Goal: Check status: Check status

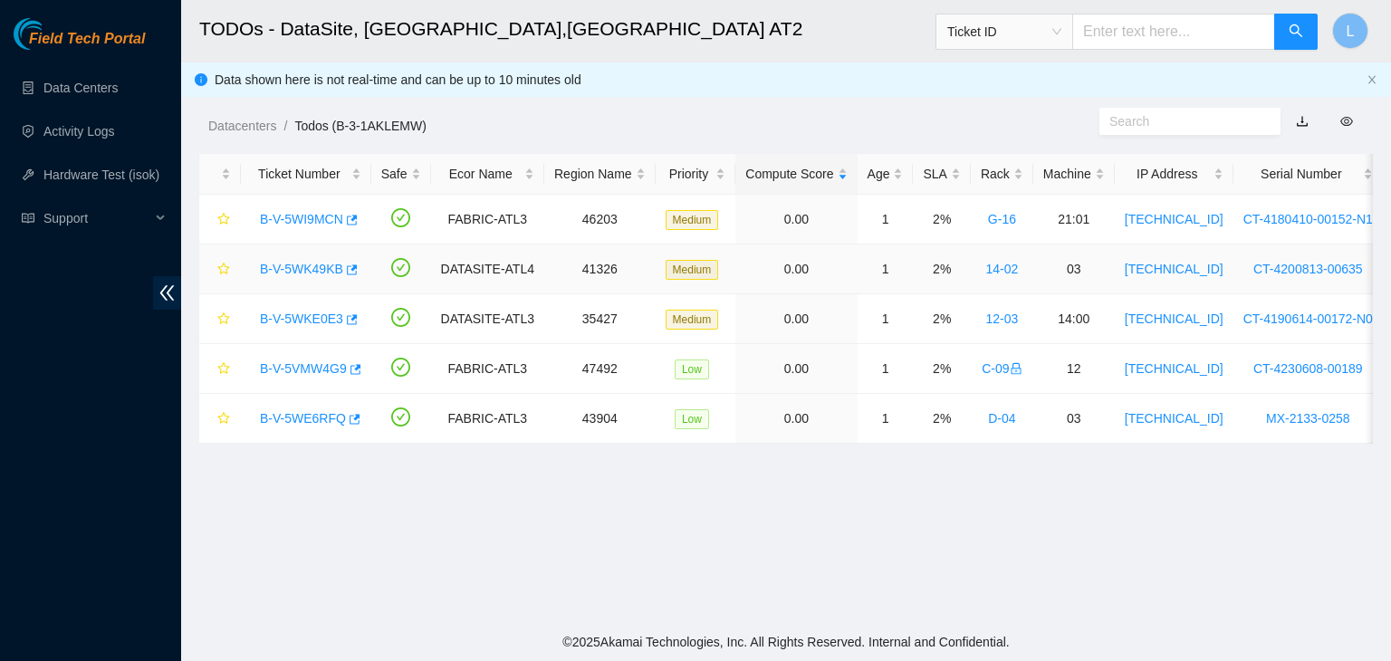
click at [301, 269] on link "B-V-5WK49KB" at bounding box center [301, 269] width 83 height 14
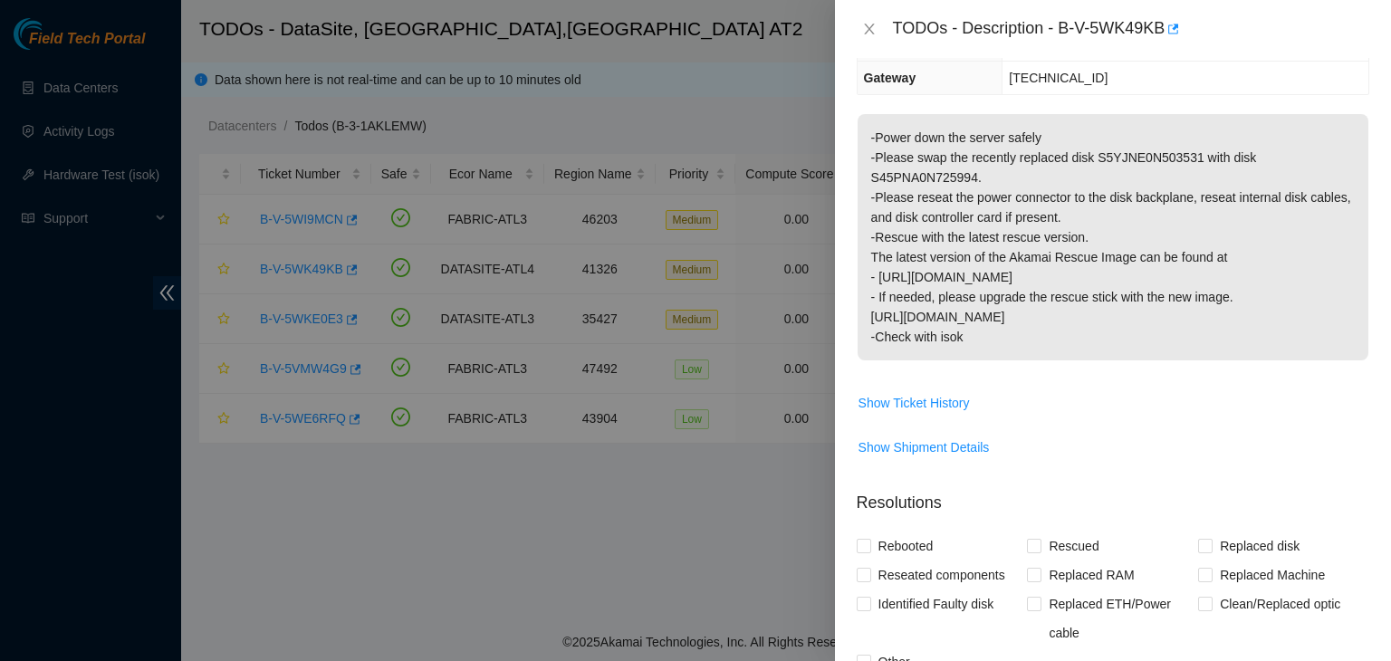
scroll to position [272, 0]
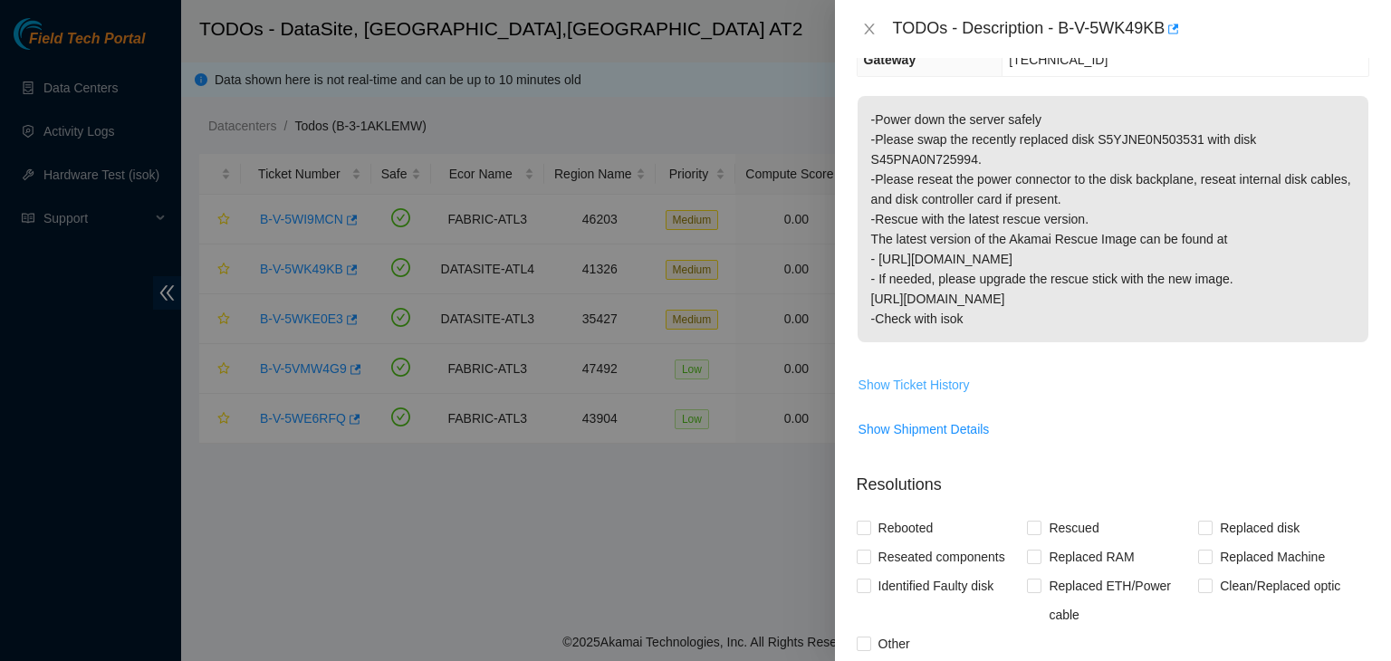
click at [890, 383] on span "Show Ticket History" at bounding box center [913, 385] width 111 height 20
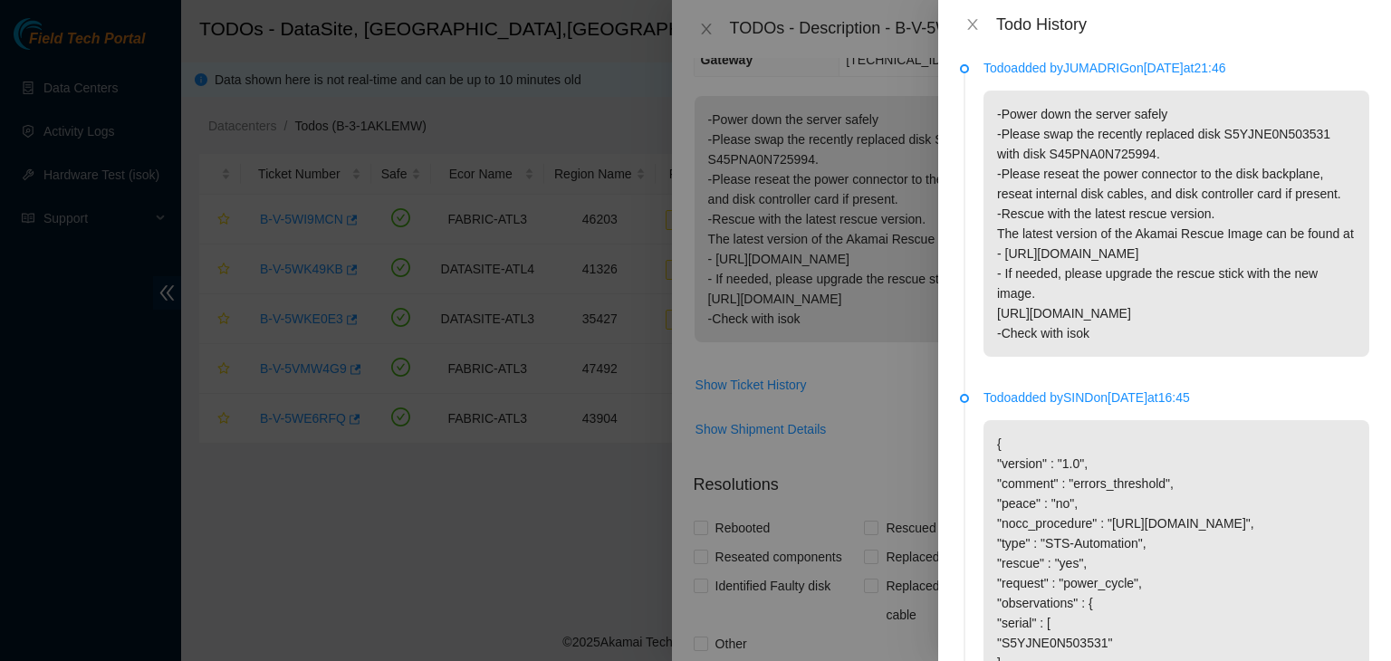
scroll to position [0, 0]
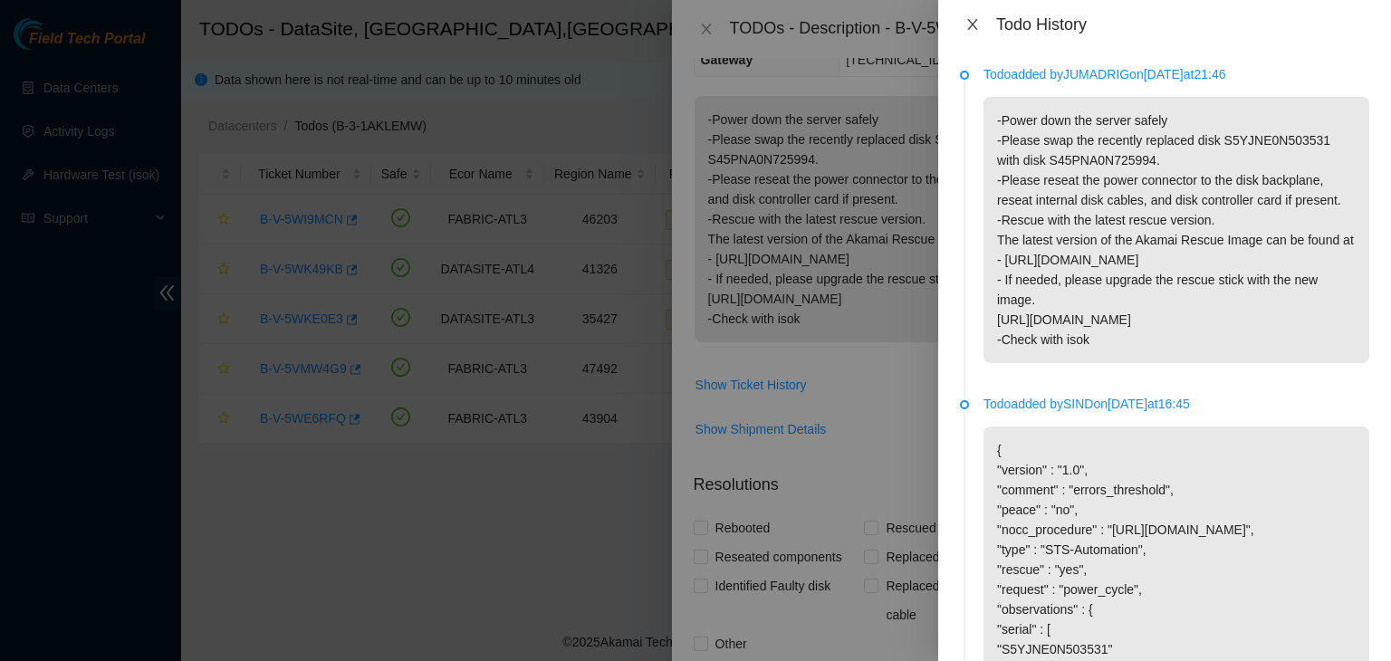
click at [979, 29] on icon "close" at bounding box center [972, 24] width 14 height 14
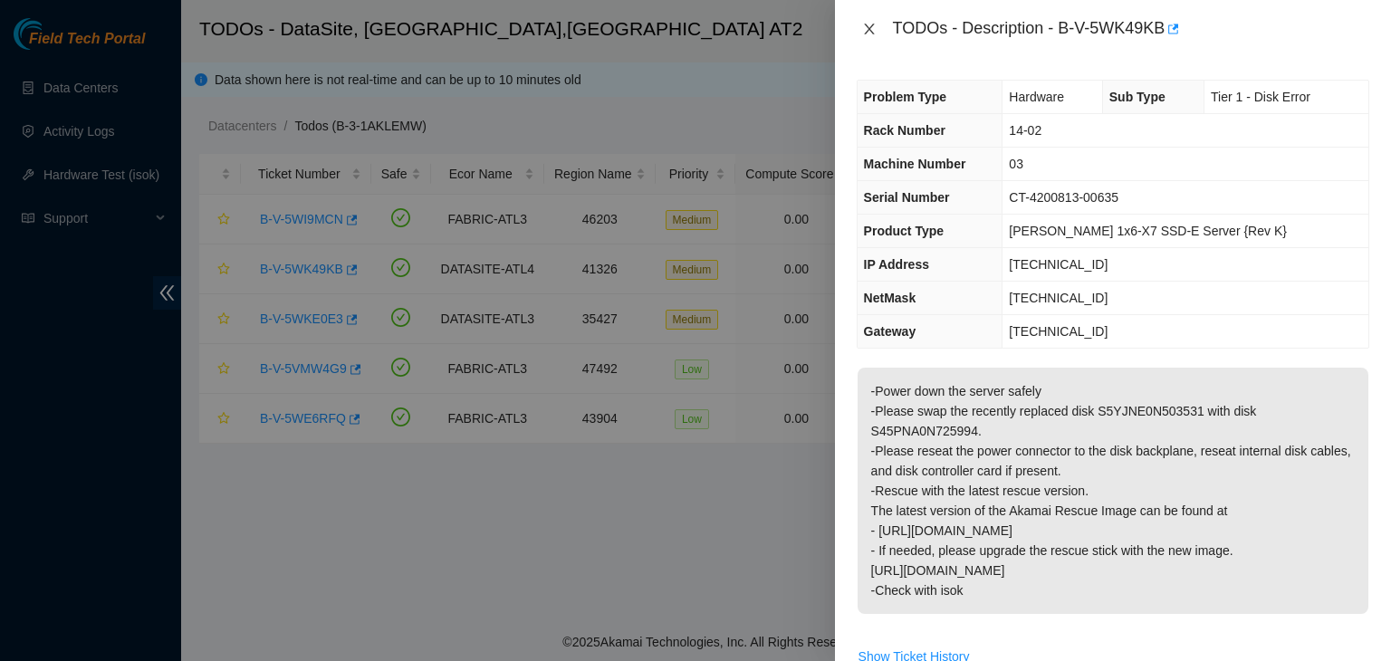
click at [874, 30] on icon "close" at bounding box center [869, 29] width 14 height 14
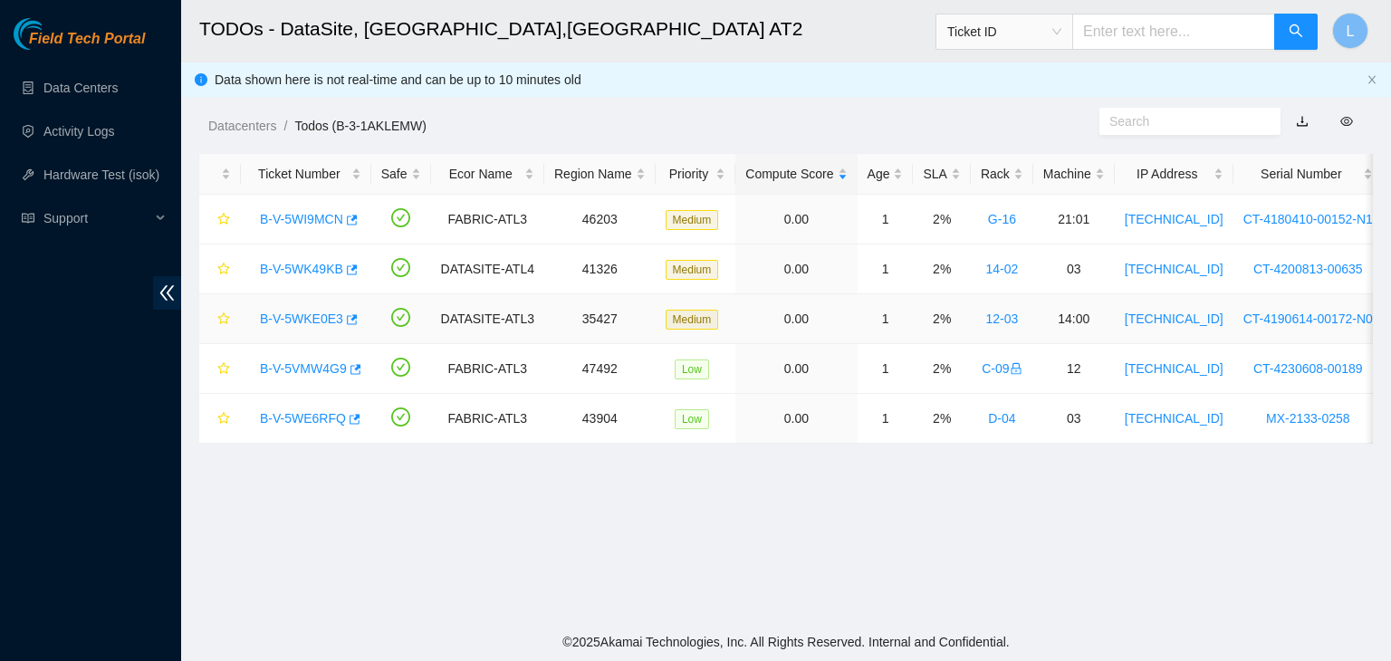
click at [314, 322] on link "B-V-5WKE0E3" at bounding box center [301, 318] width 83 height 14
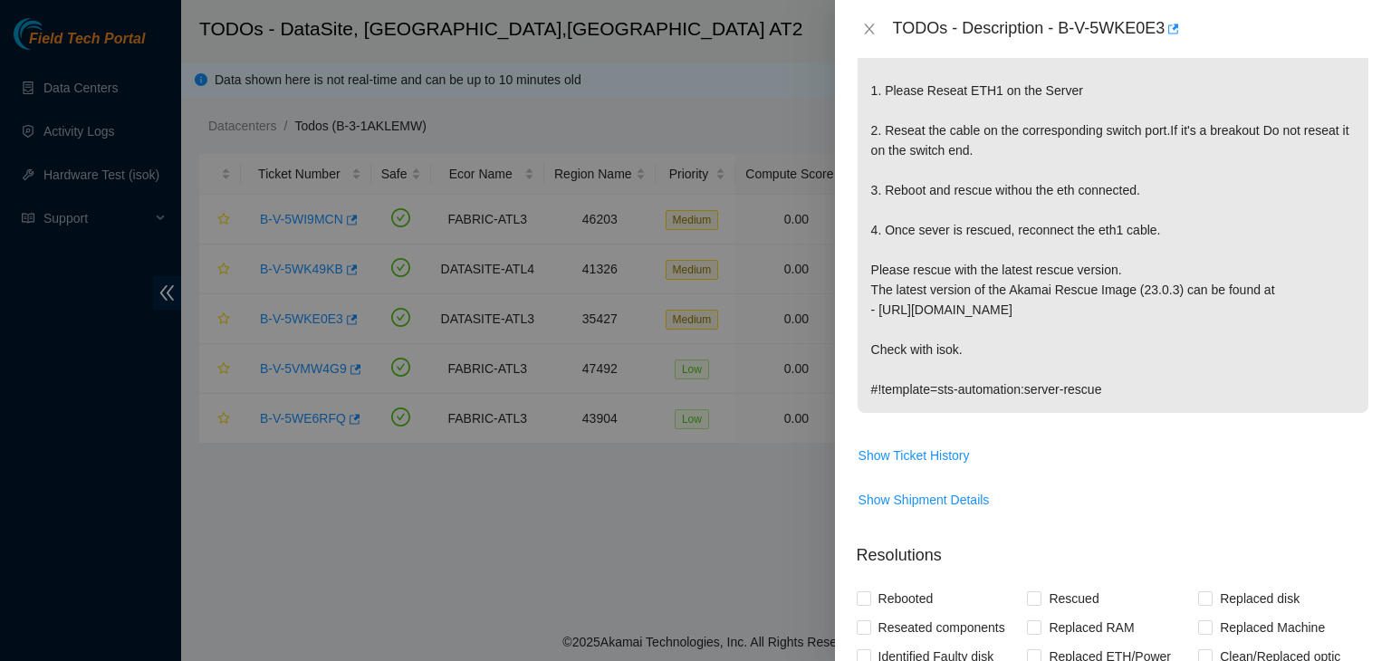
scroll to position [634, 0]
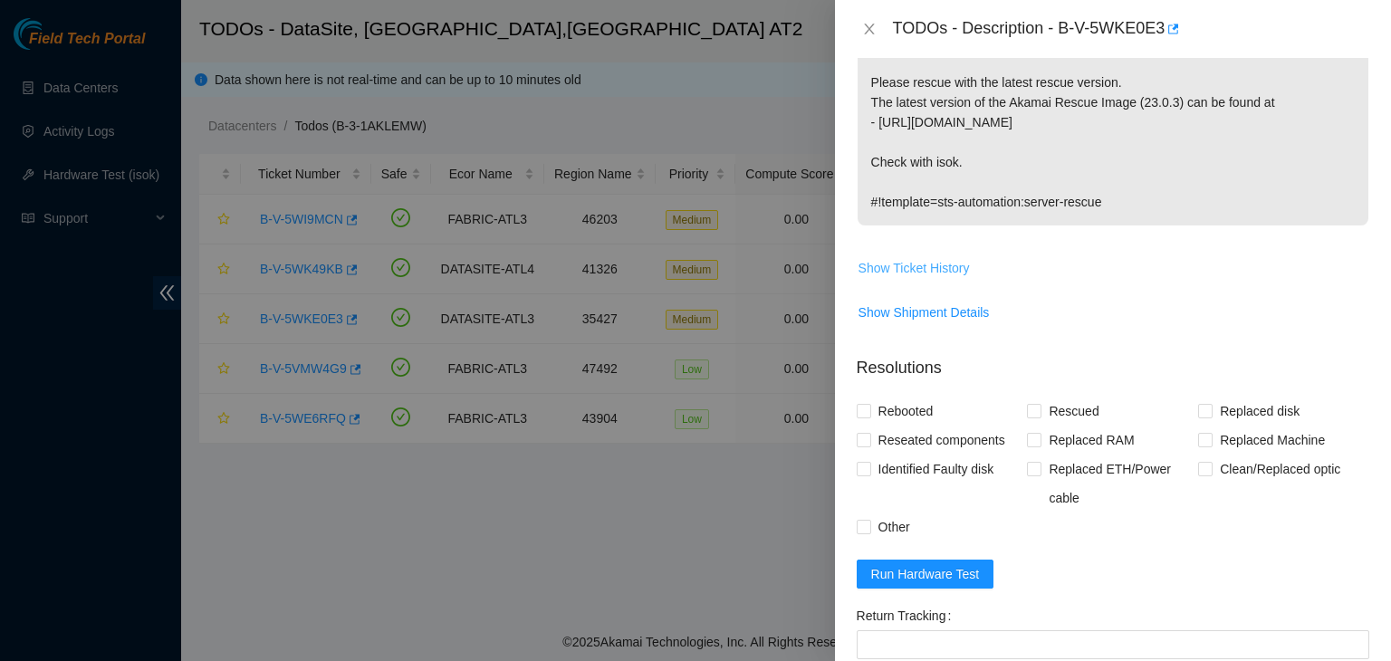
click at [949, 268] on span "Show Ticket History" at bounding box center [913, 268] width 111 height 20
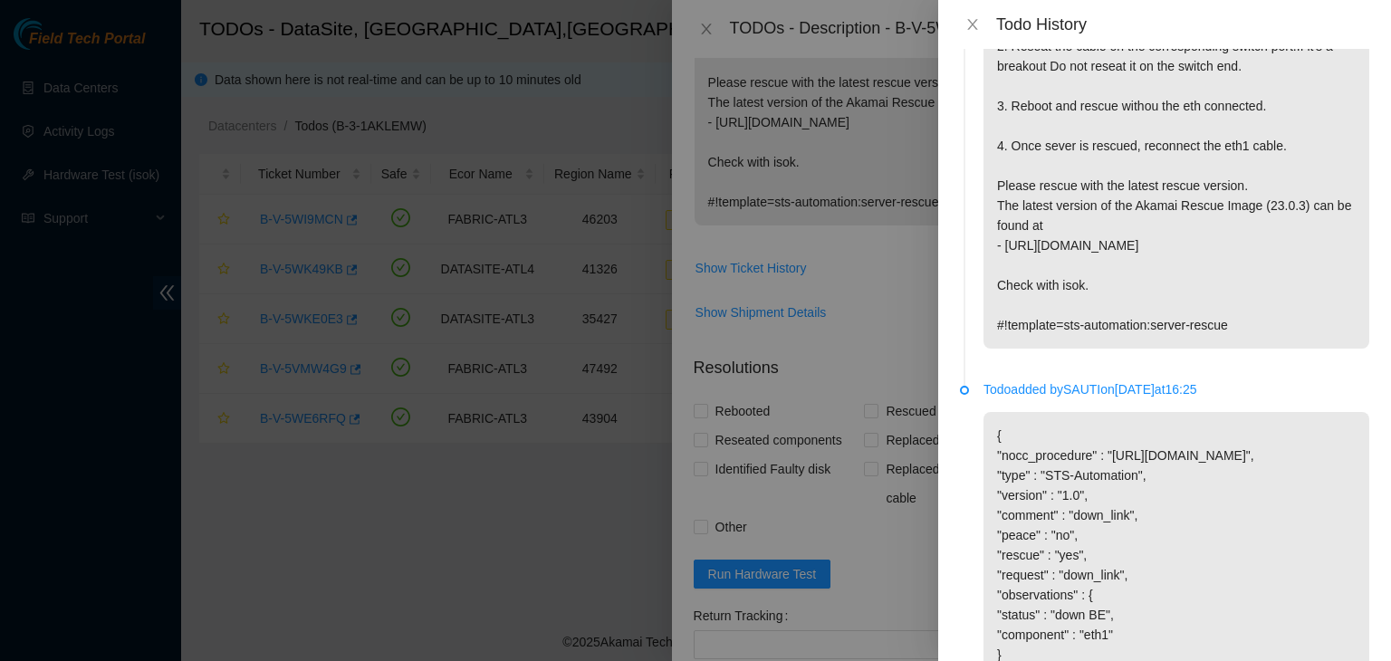
scroll to position [449, 0]
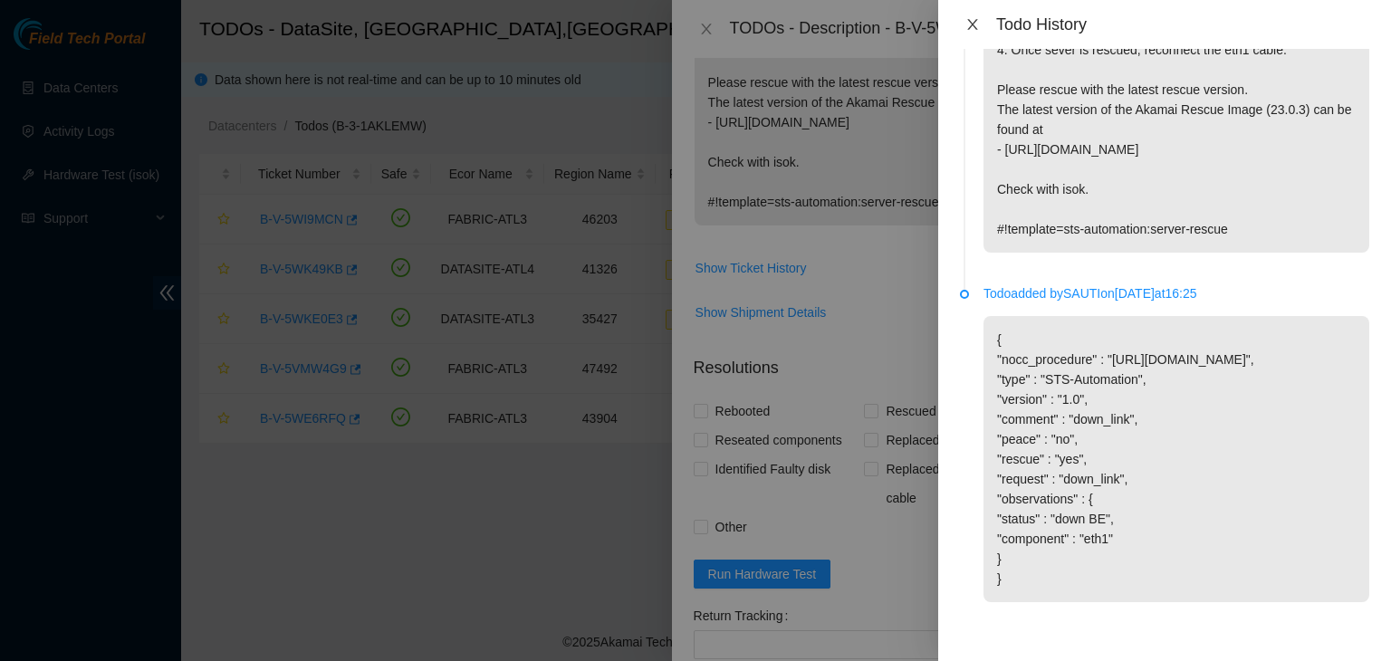
click at [970, 28] on icon "close" at bounding box center [972, 24] width 10 height 11
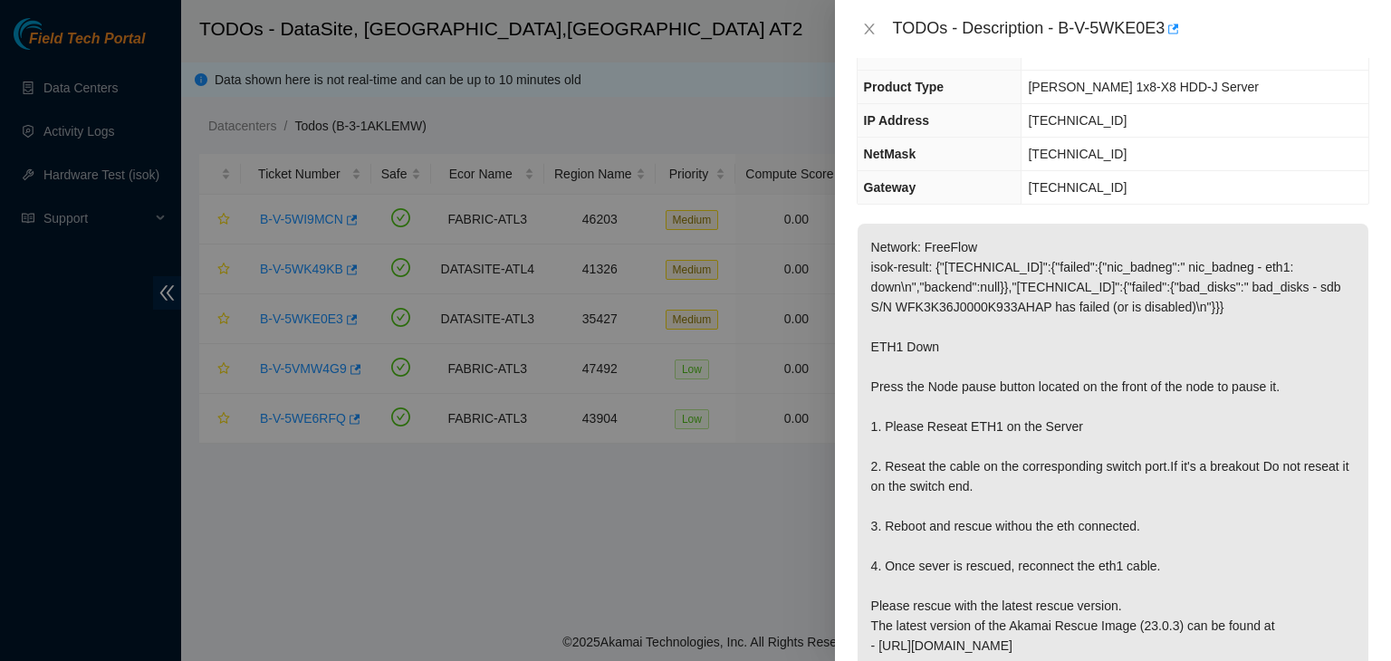
scroll to position [91, 0]
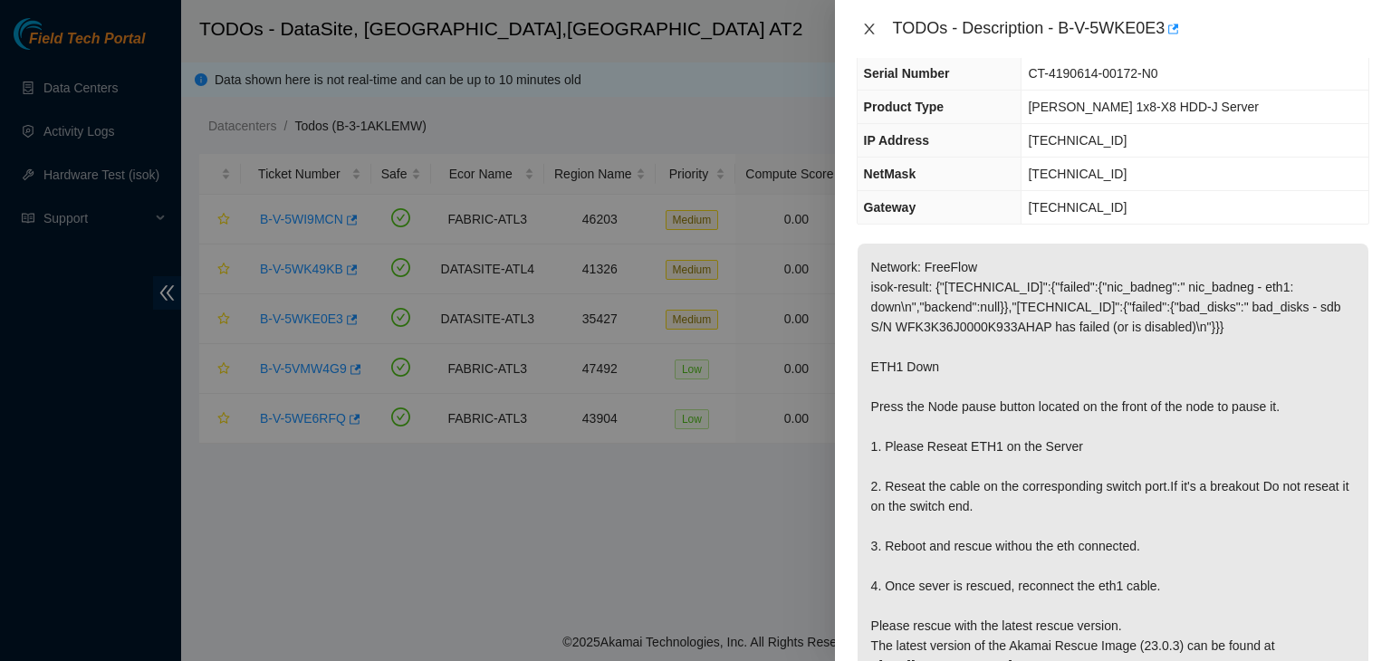
click at [866, 31] on icon "close" at bounding box center [869, 29] width 14 height 14
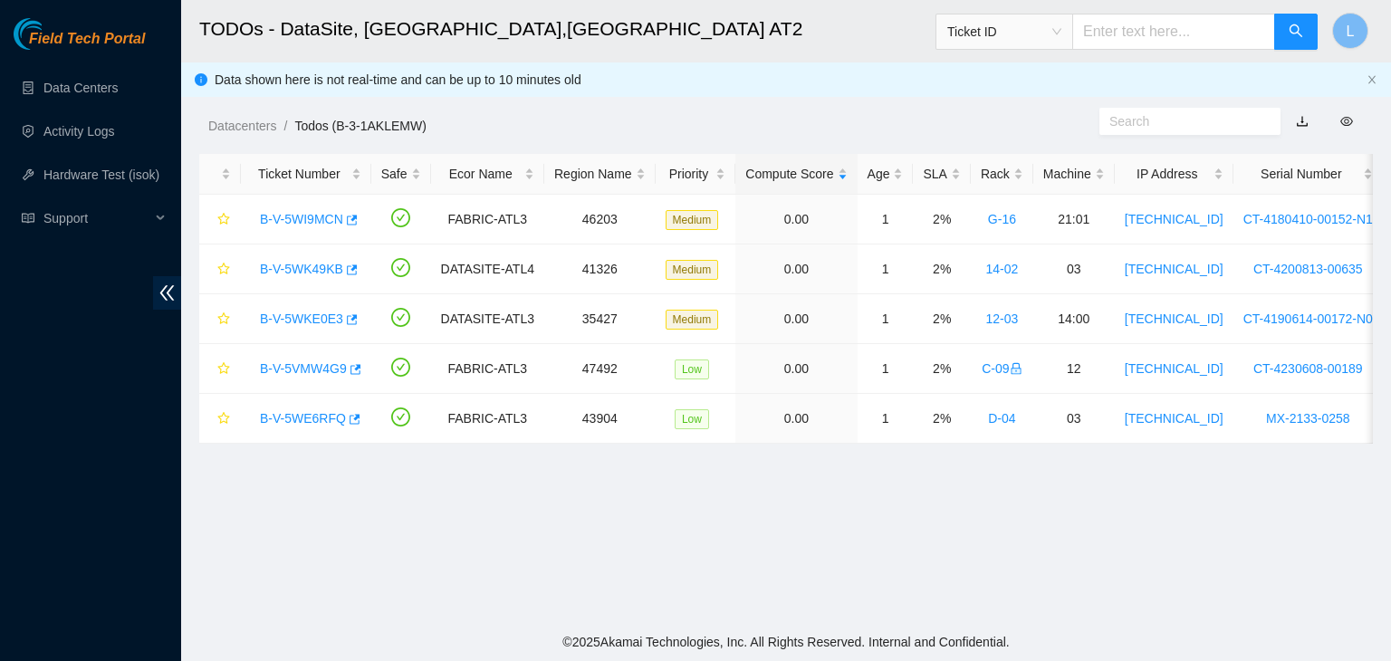
scroll to position [130, 0]
click at [314, 371] on link "B-V-5VMW4G9" at bounding box center [303, 368] width 87 height 14
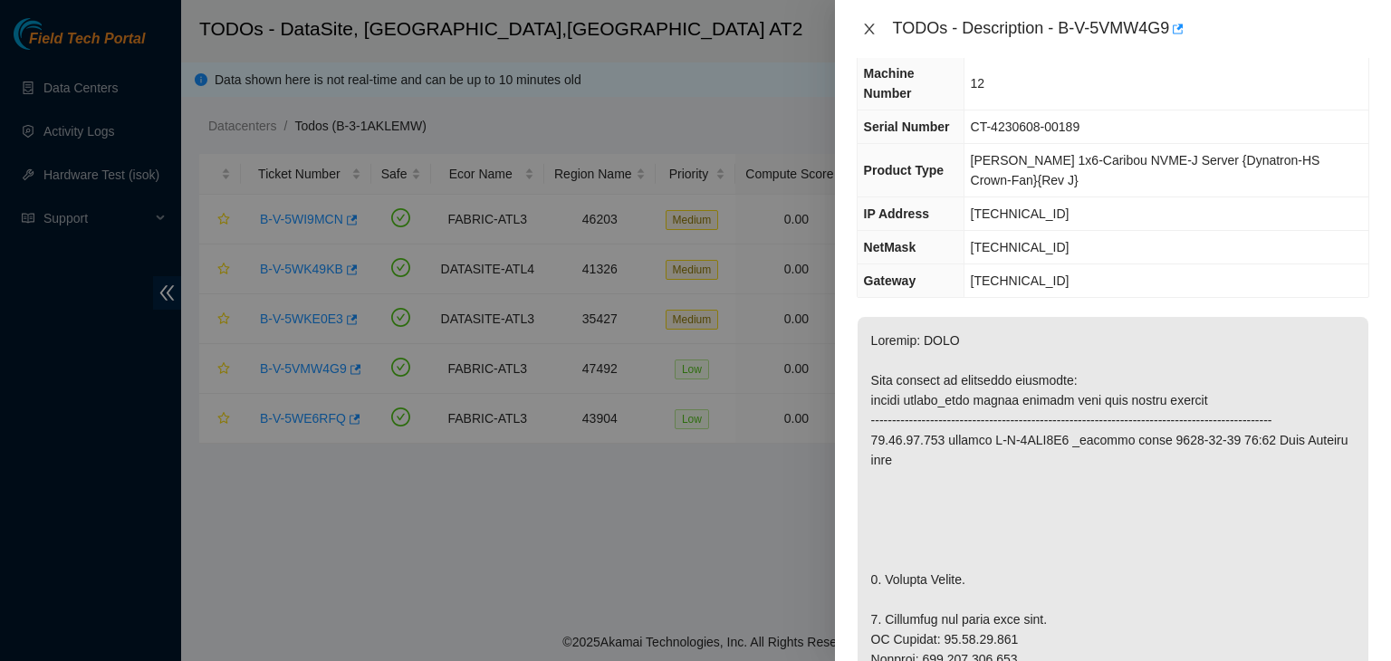
click at [868, 35] on icon "close" at bounding box center [869, 29] width 14 height 14
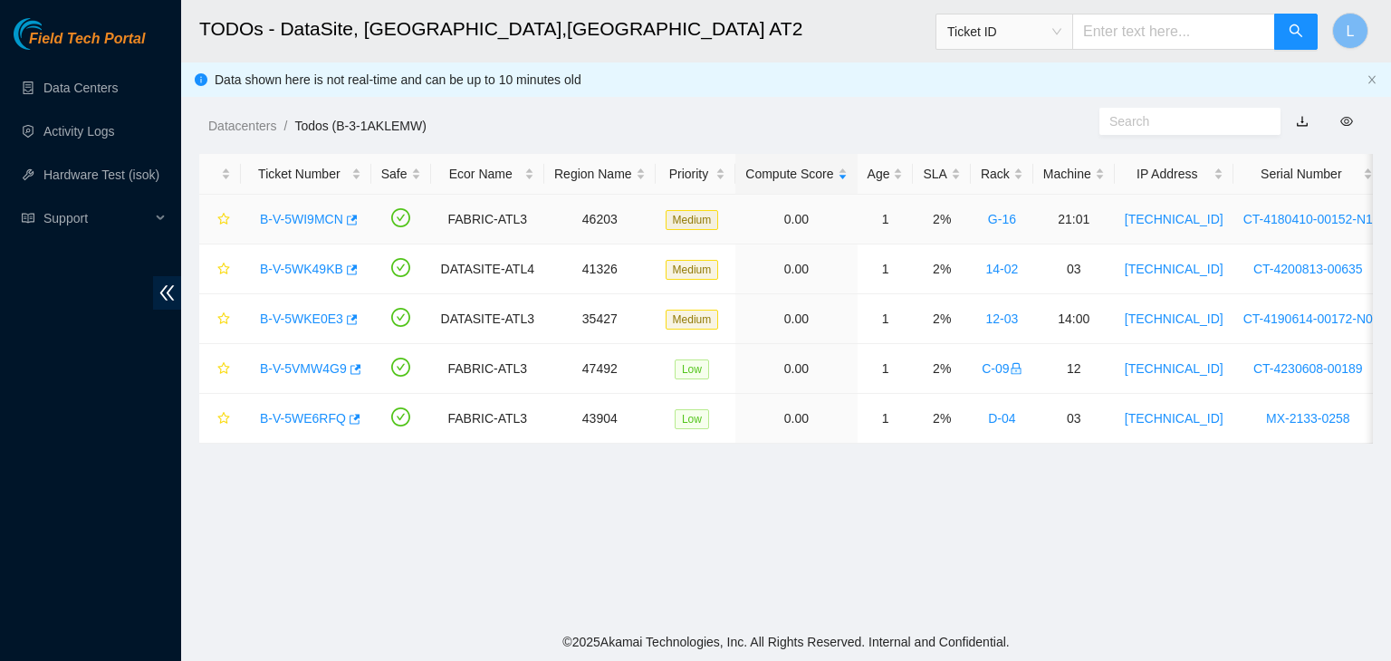
scroll to position [130, 0]
click at [301, 418] on link "B-V-5WE6RFQ" at bounding box center [303, 418] width 86 height 14
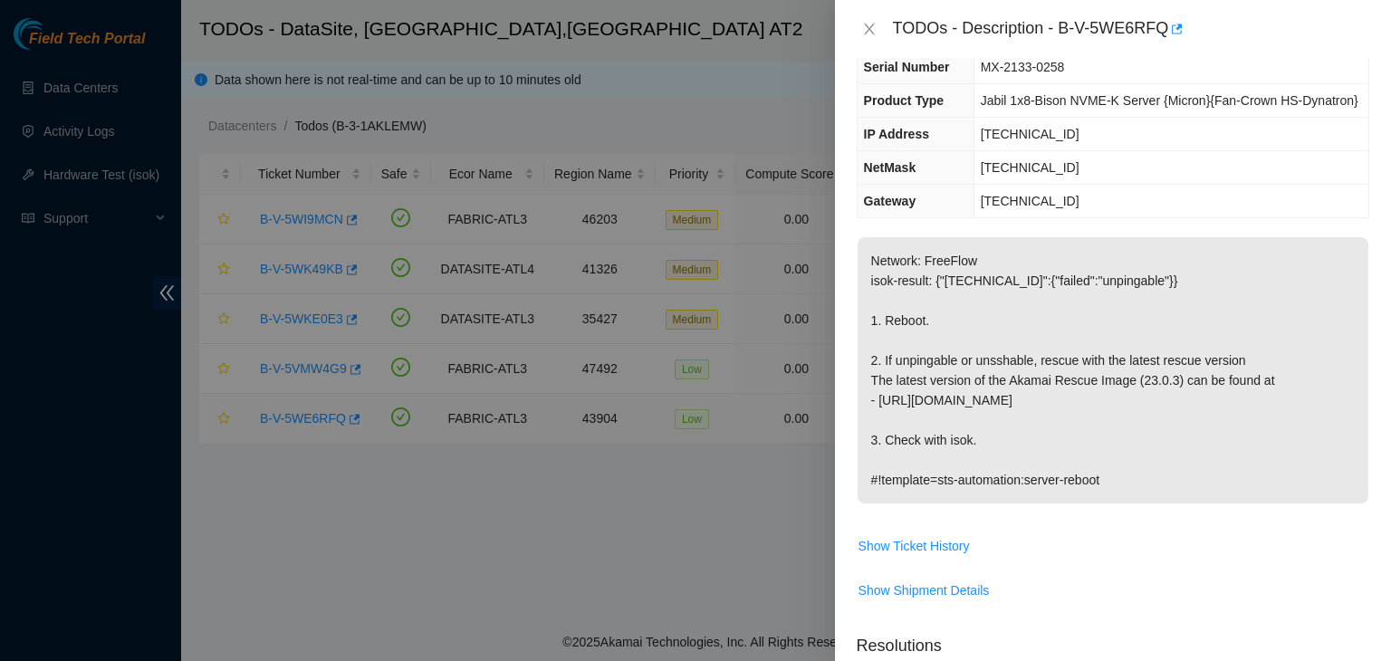
scroll to position [91, 0]
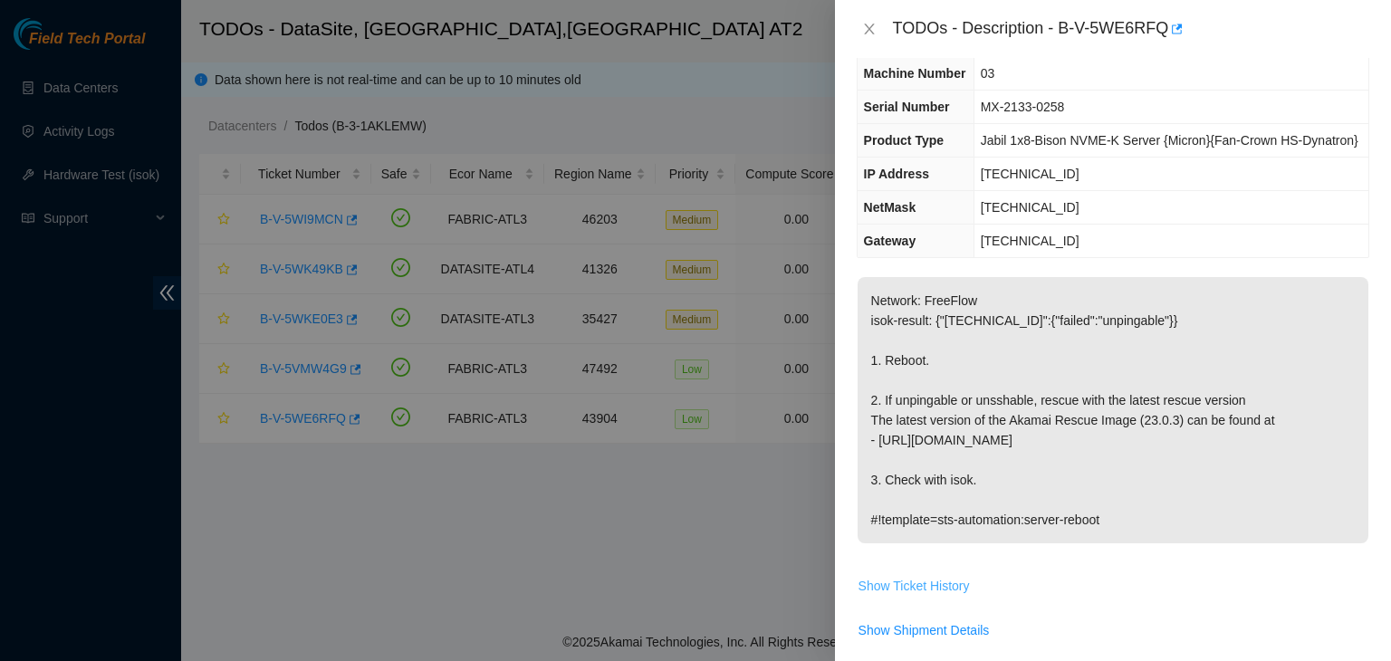
click at [920, 584] on span "Show Ticket History" at bounding box center [913, 586] width 111 height 20
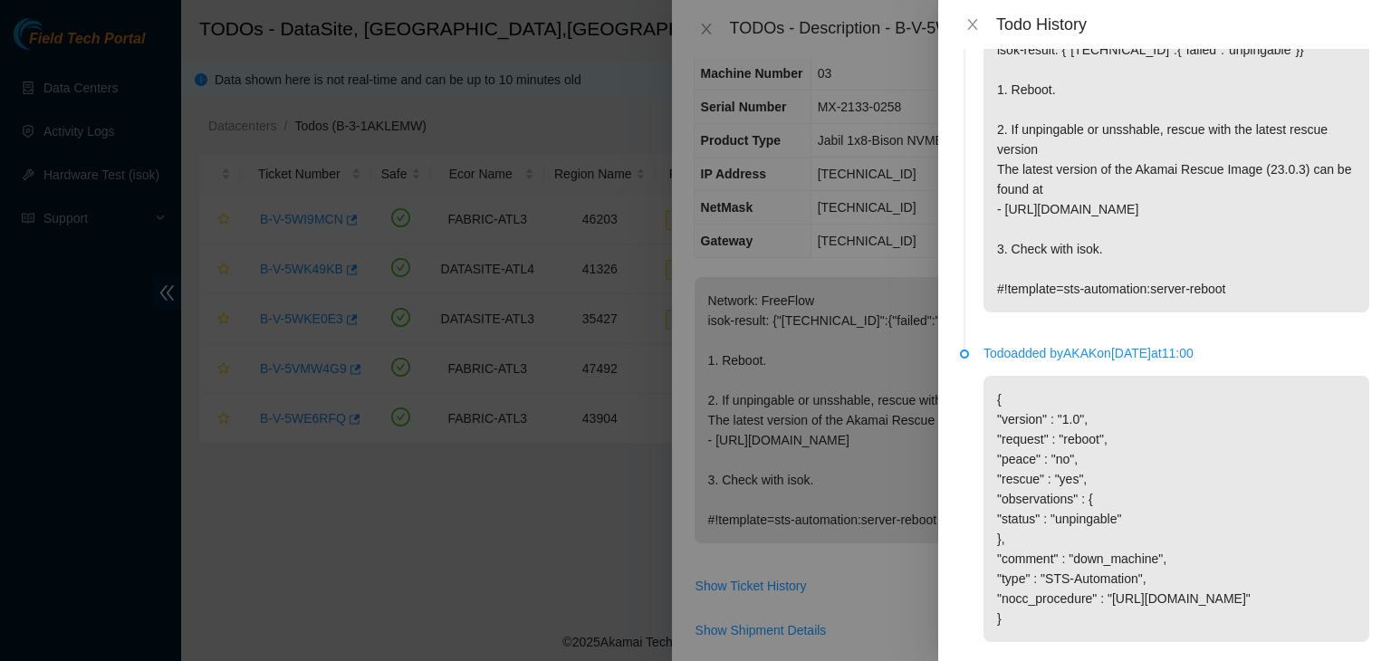
scroll to position [150, 0]
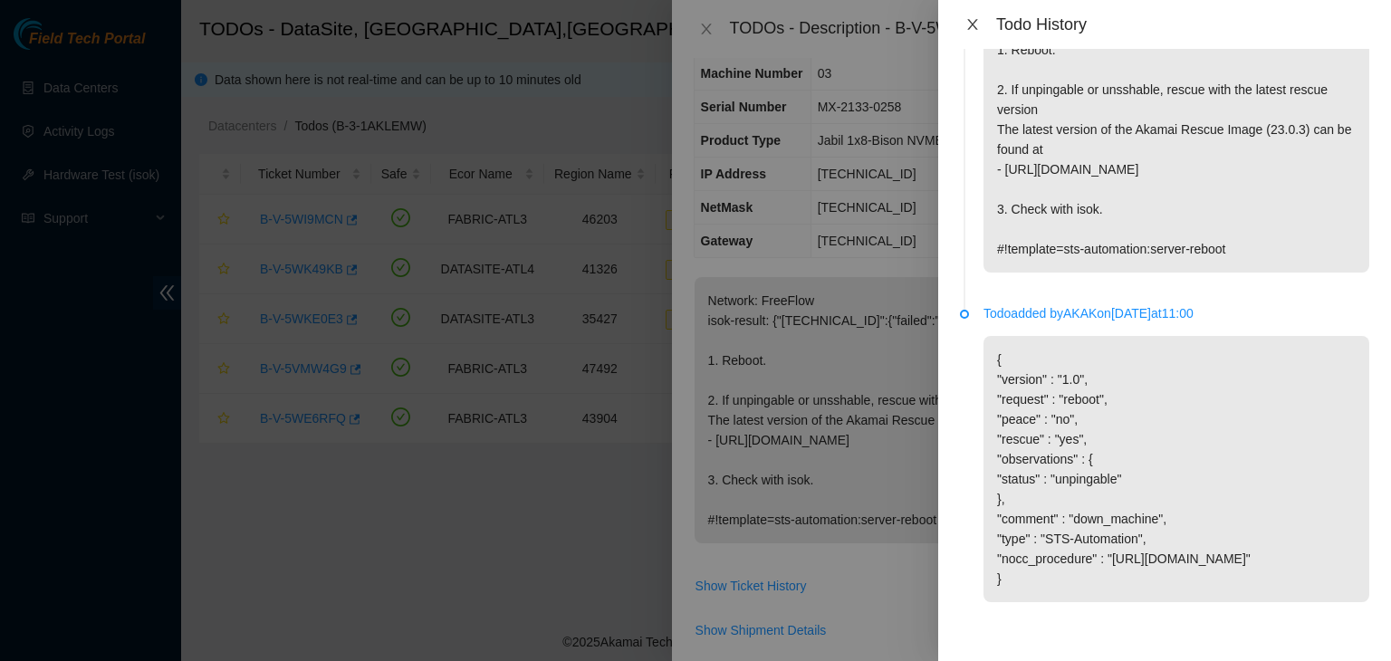
click at [973, 30] on icon "close" at bounding box center [972, 24] width 14 height 14
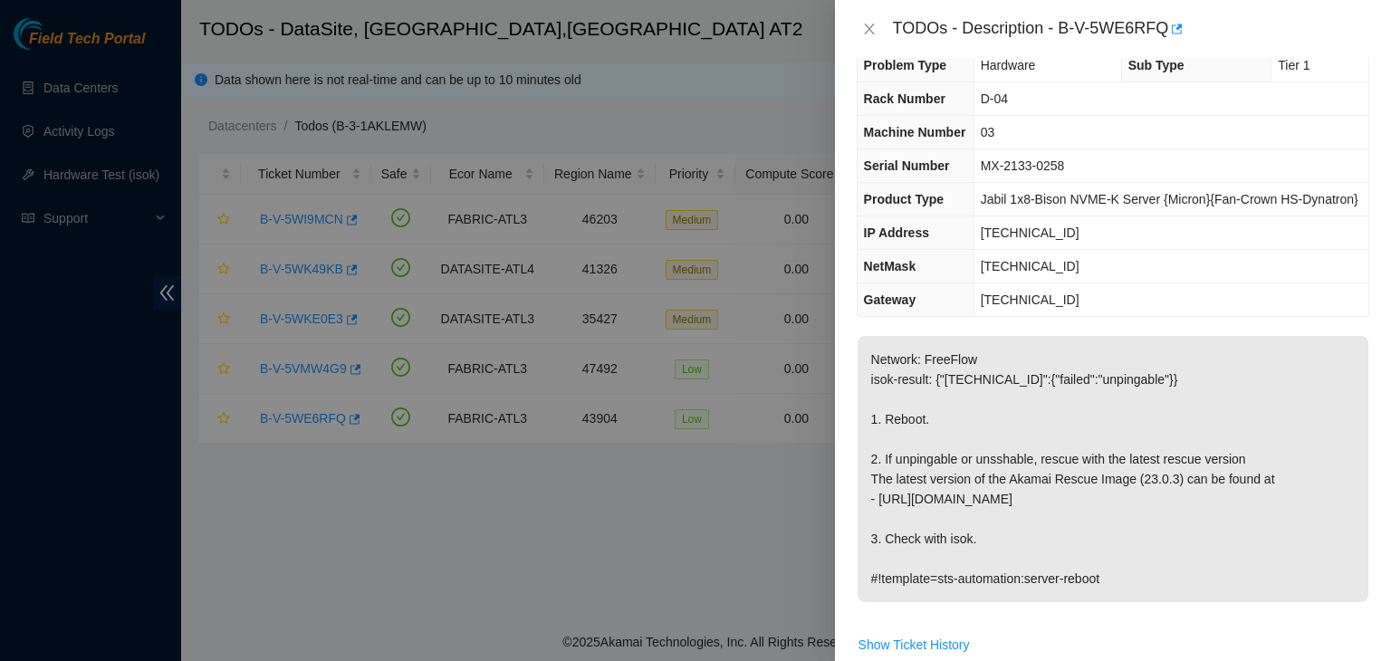
scroll to position [0, 0]
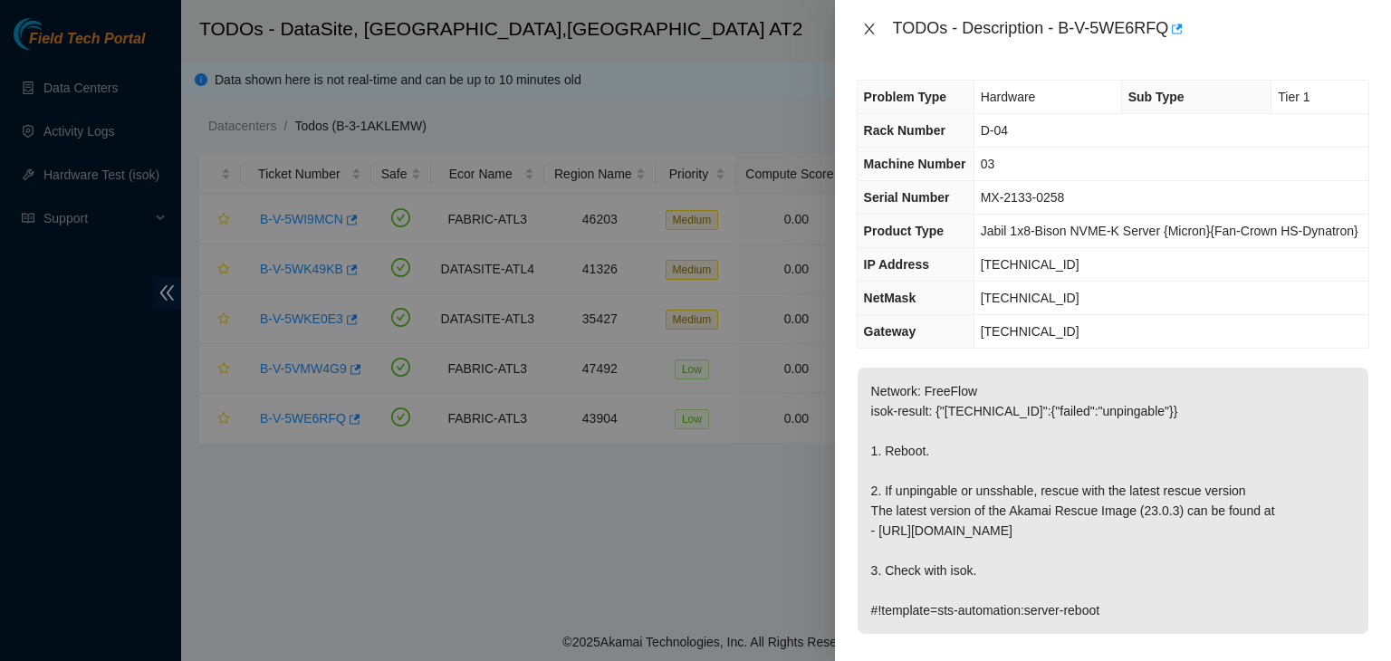
click at [873, 30] on icon "close" at bounding box center [869, 29] width 14 height 14
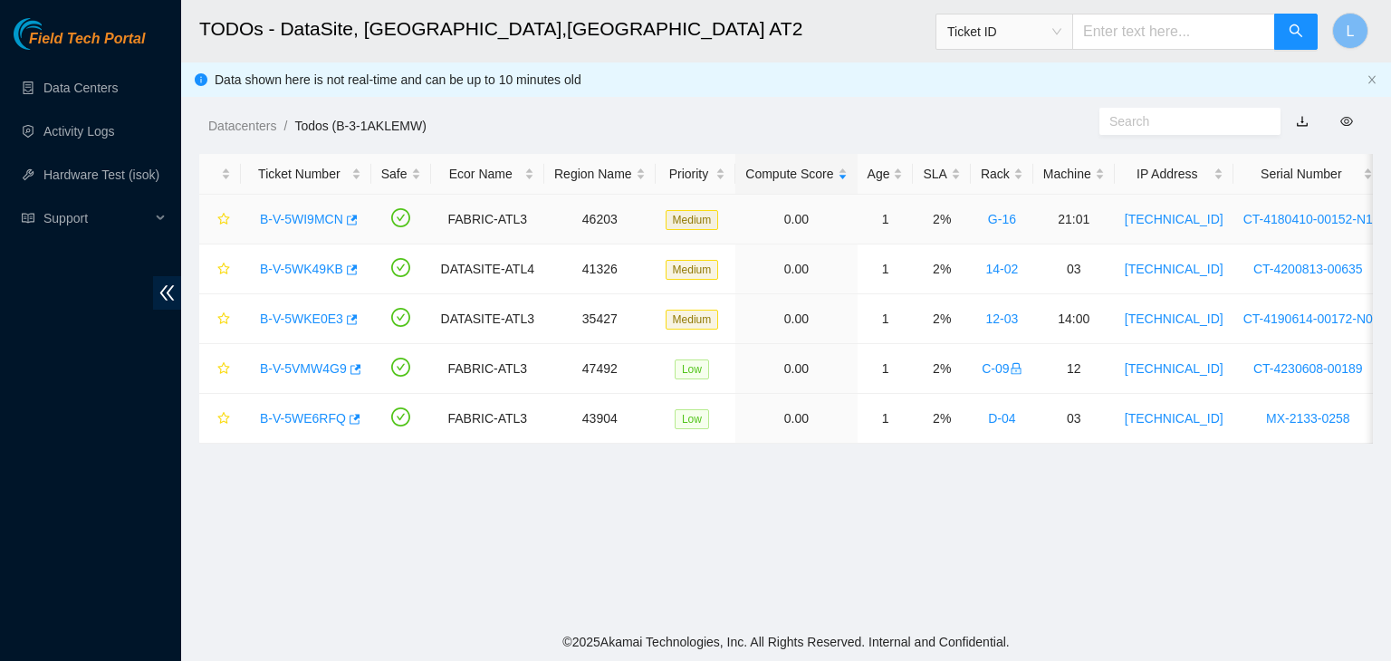
click at [312, 219] on link "B-V-5WI9MCN" at bounding box center [301, 219] width 83 height 14
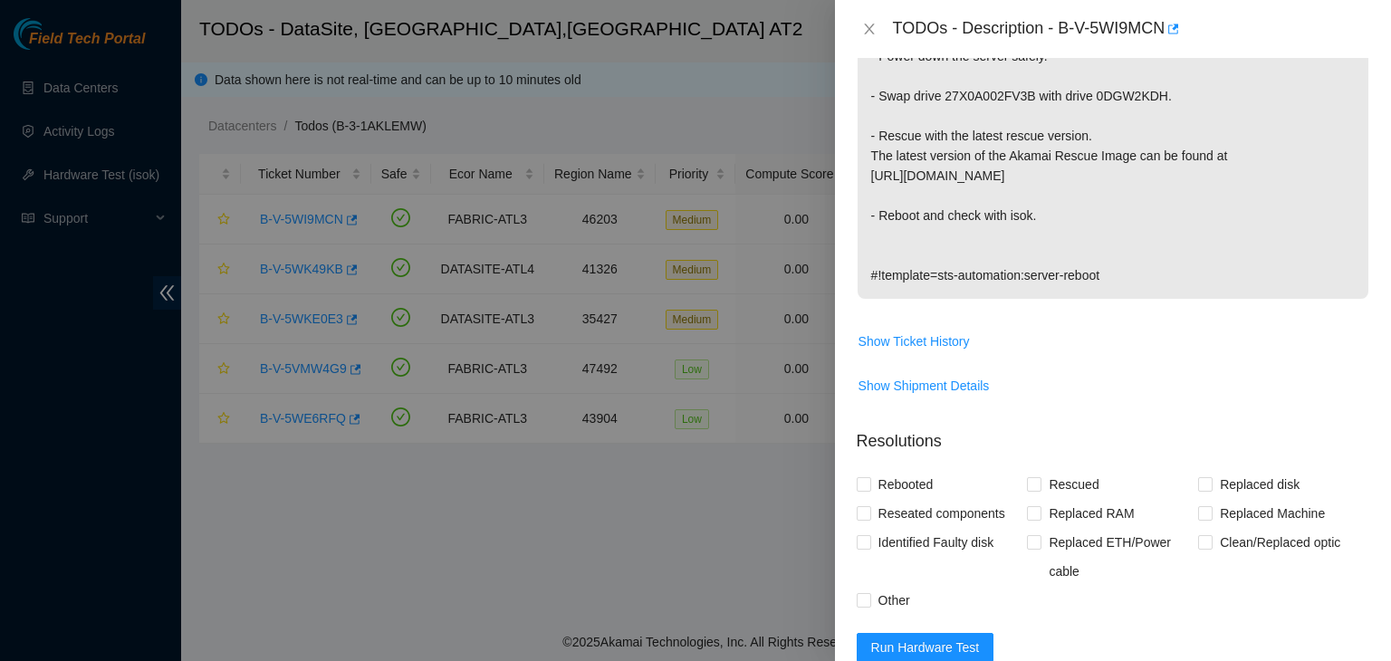
scroll to position [453, 0]
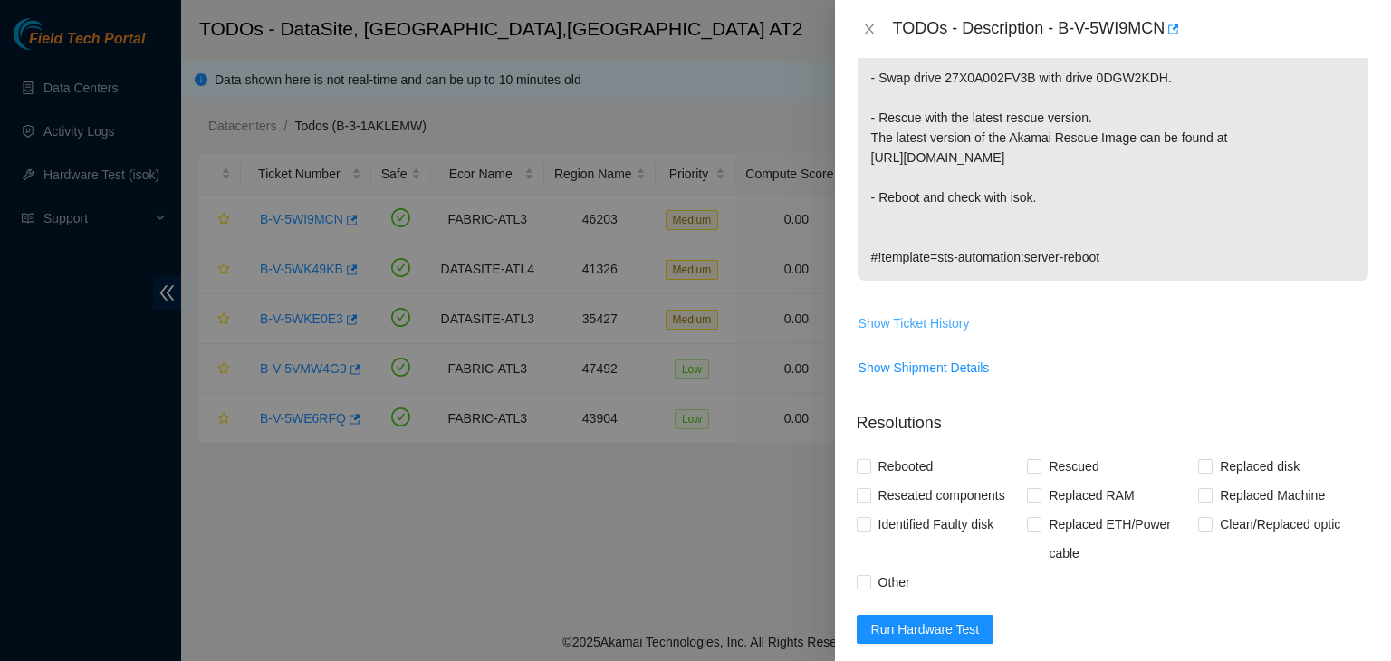
click at [945, 330] on span "Show Ticket History" at bounding box center [913, 323] width 111 height 20
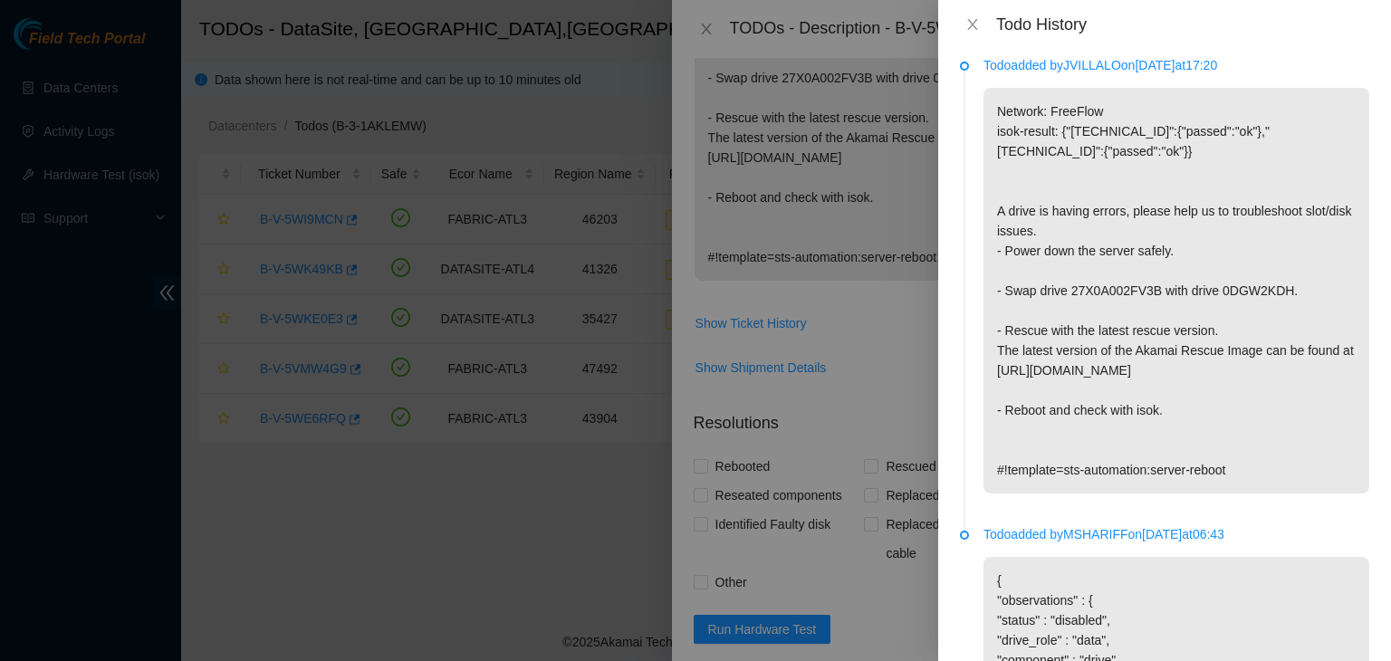
scroll to position [7, 0]
click at [968, 21] on icon "close" at bounding box center [972, 24] width 14 height 14
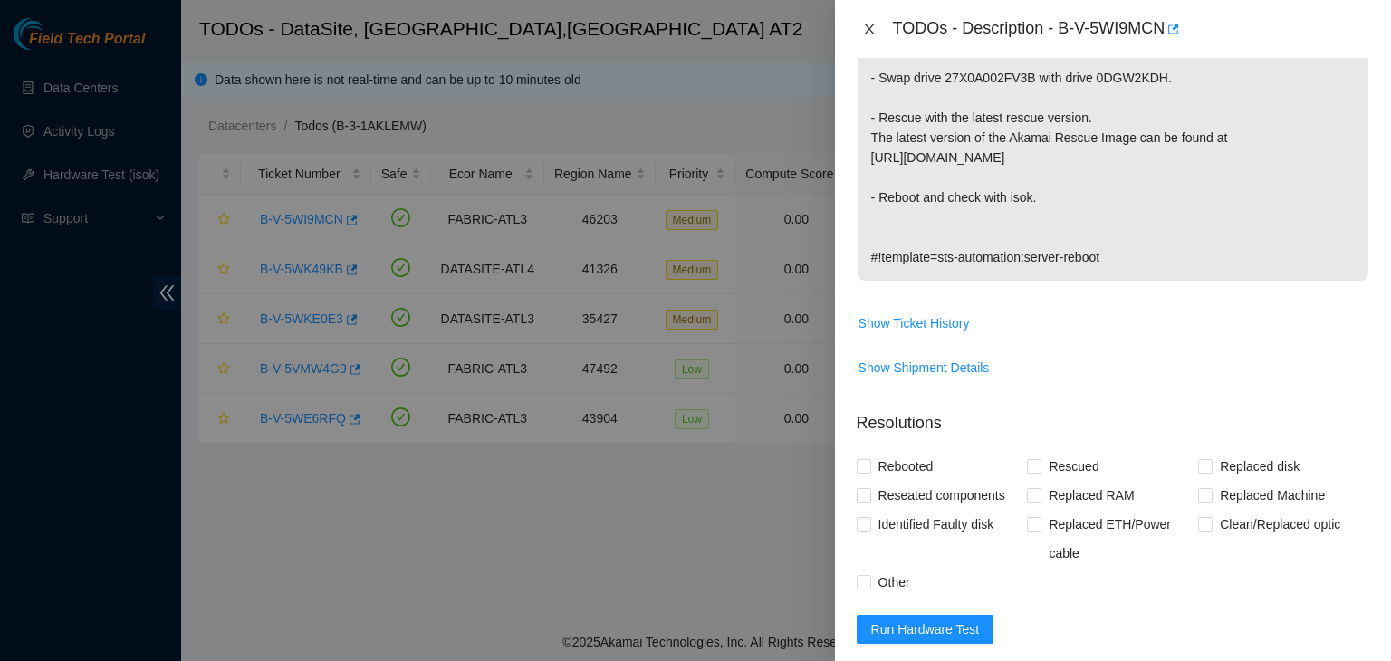
click at [868, 33] on icon "close" at bounding box center [869, 29] width 14 height 14
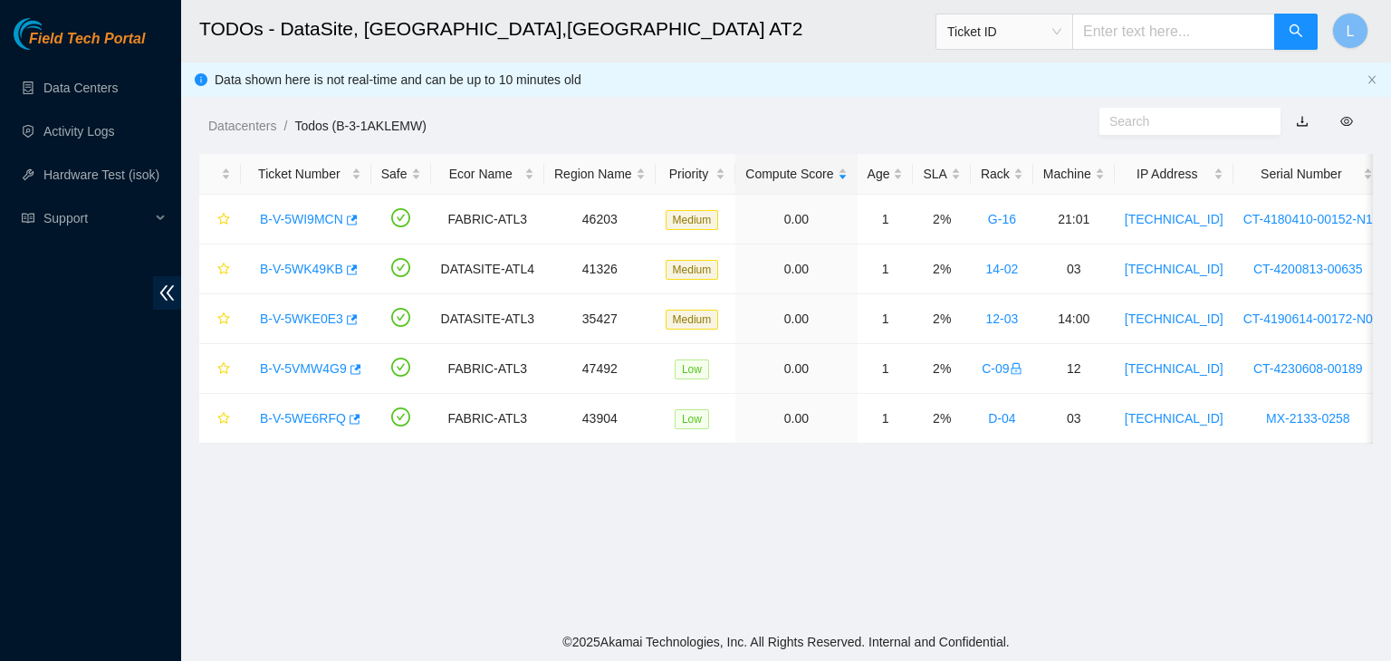
scroll to position [479, 0]
click at [330, 417] on link "B-V-5WE6RFQ" at bounding box center [303, 418] width 86 height 14
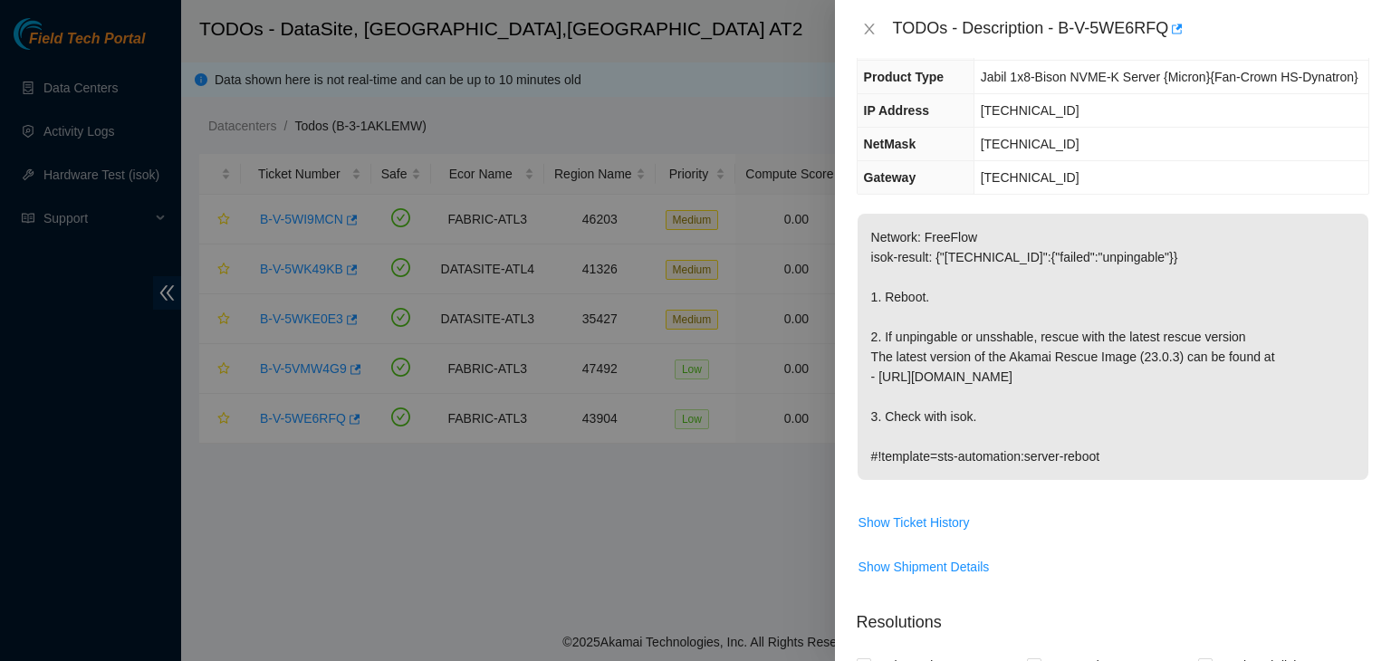
scroll to position [0, 0]
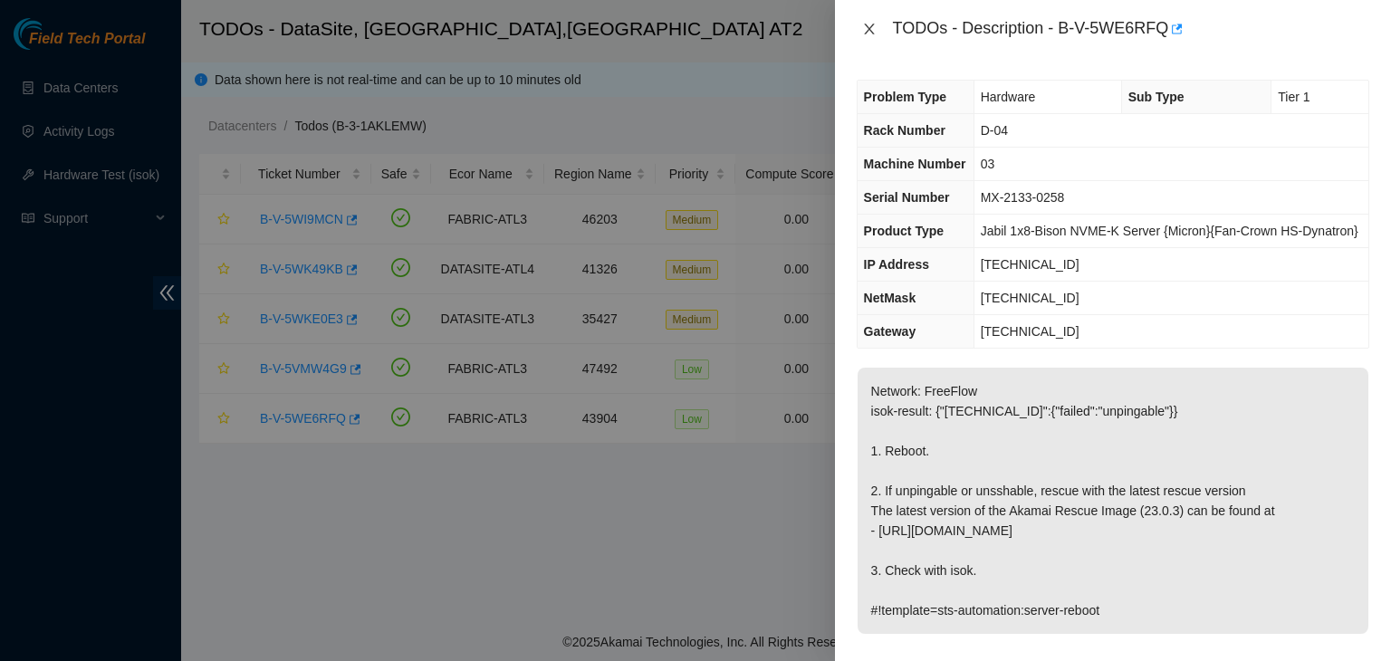
click at [866, 32] on icon "close" at bounding box center [869, 29] width 10 height 11
